Goal: Find specific page/section

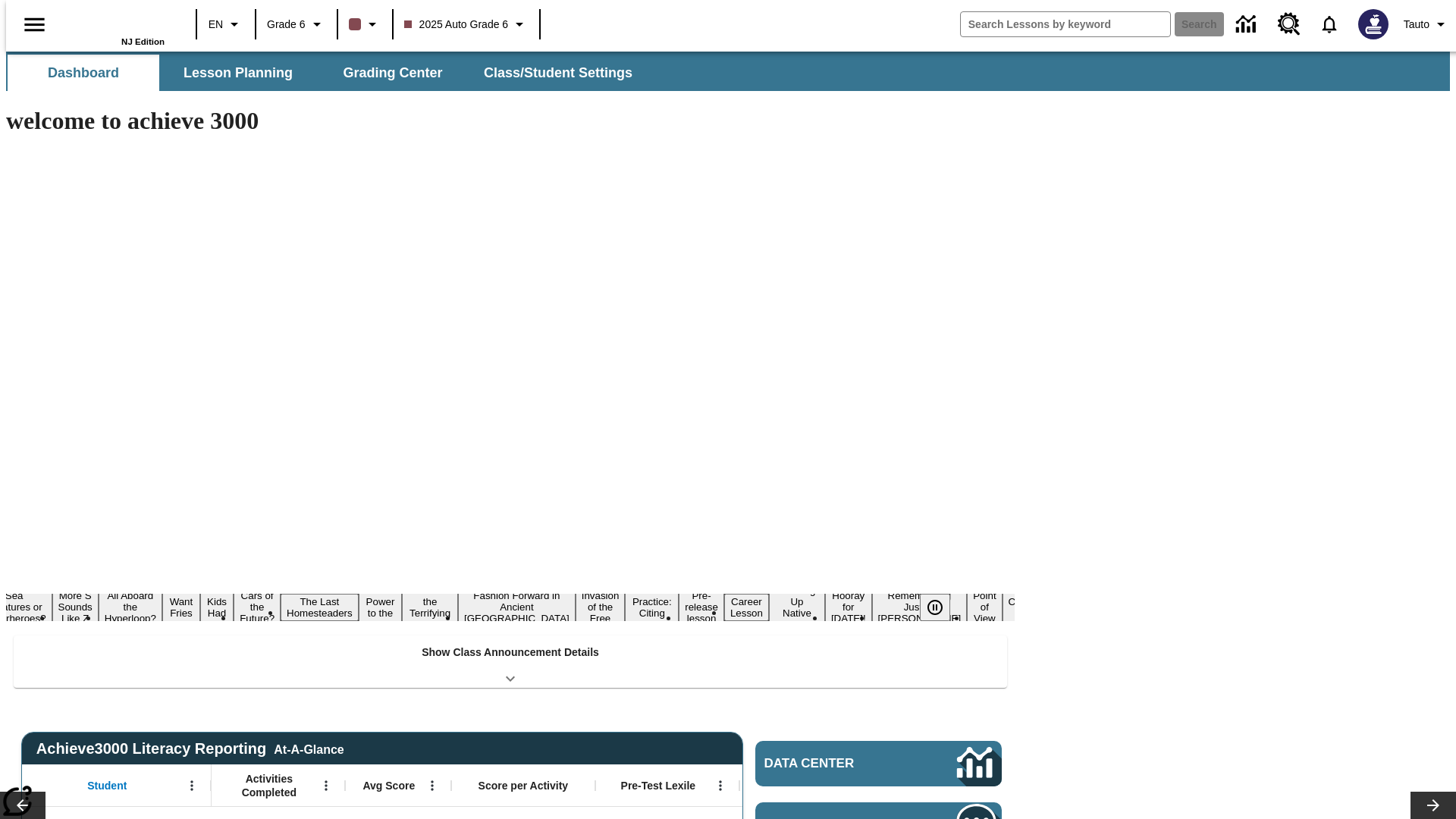
type input "-1"
click at [464, 25] on span "2025 Auto Grade 6" at bounding box center [457, 25] width 105 height 16
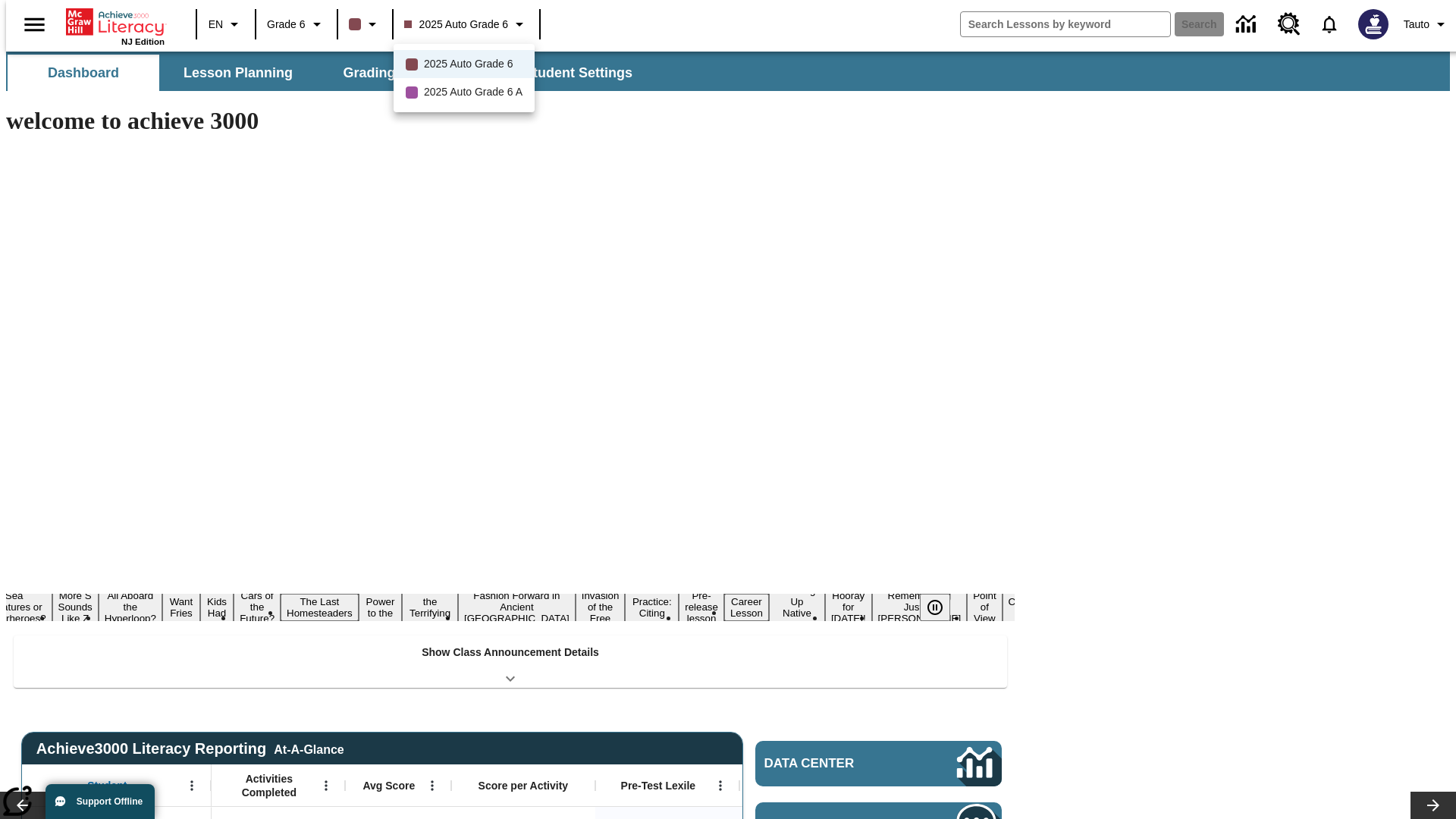
click at [728, 409] on div at bounding box center [728, 409] width 1456 height 819
click at [232, 73] on span "Lesson Planning" at bounding box center [238, 73] width 109 height 17
